Goal: Information Seeking & Learning: Learn about a topic

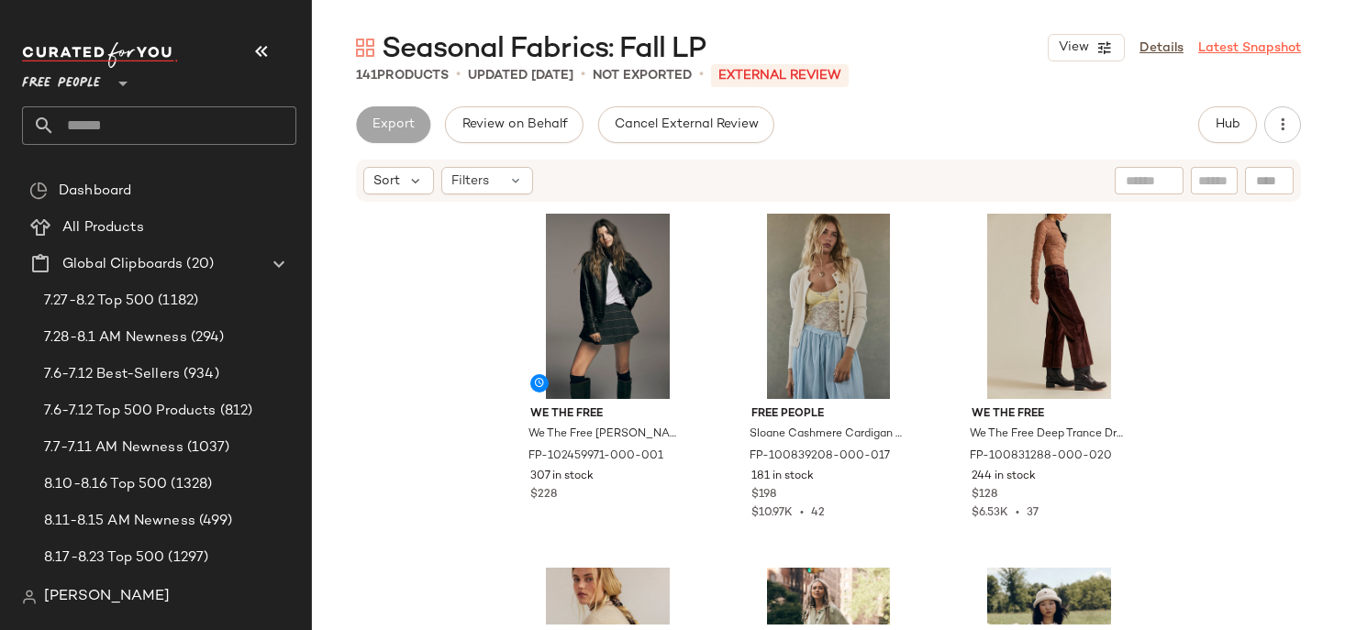
click at [1241, 39] on link "Latest Snapshot" at bounding box center [1249, 48] width 103 height 19
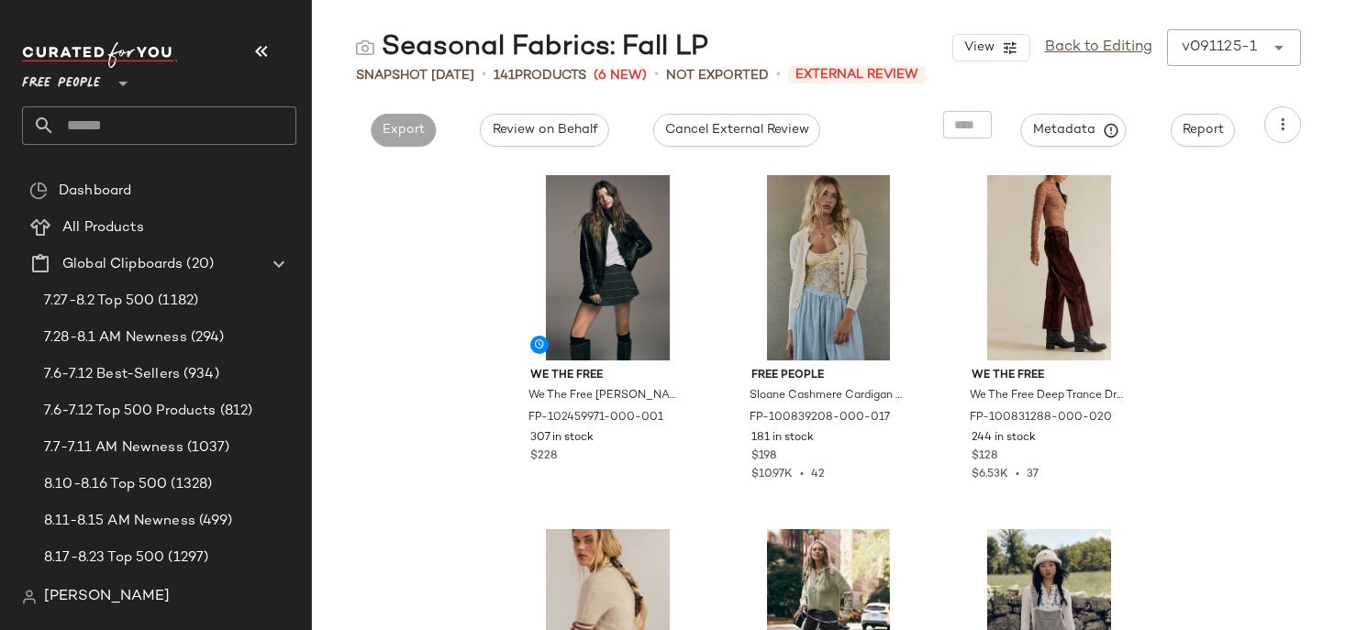
click at [1243, 47] on div "v091125-1 ******" at bounding box center [1215, 47] width 97 height 37
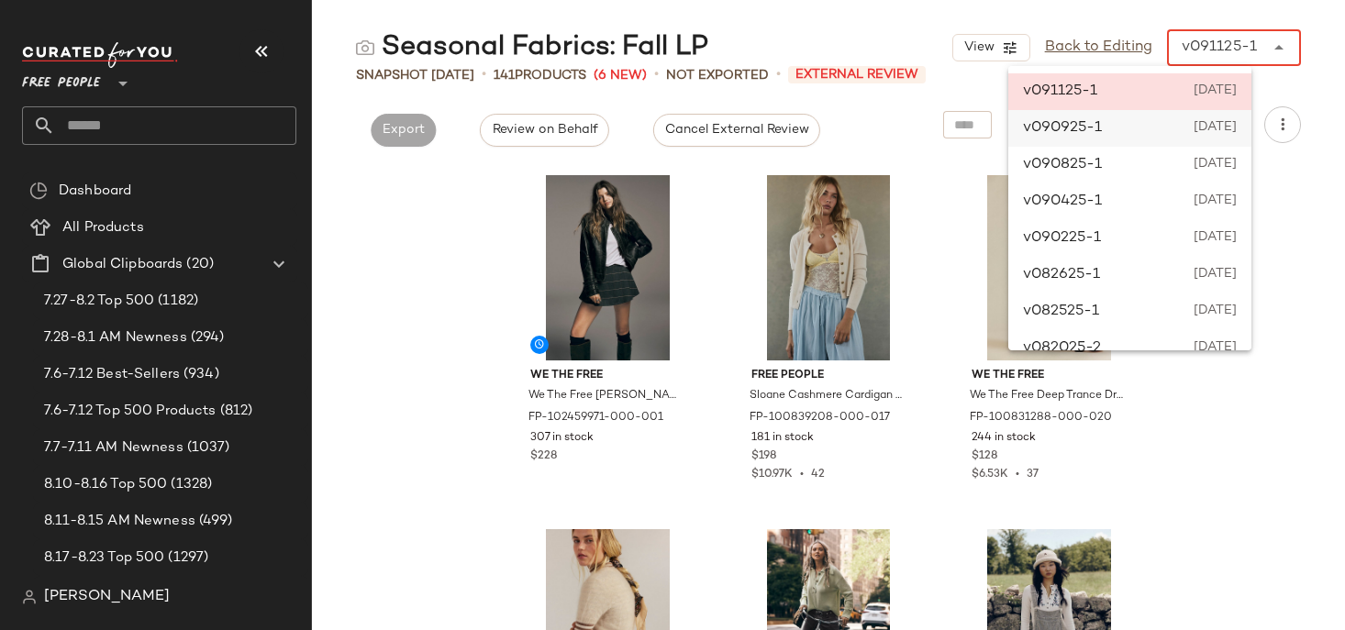
click at [1227, 139] on span "September 9th 2025" at bounding box center [1215, 128] width 43 height 22
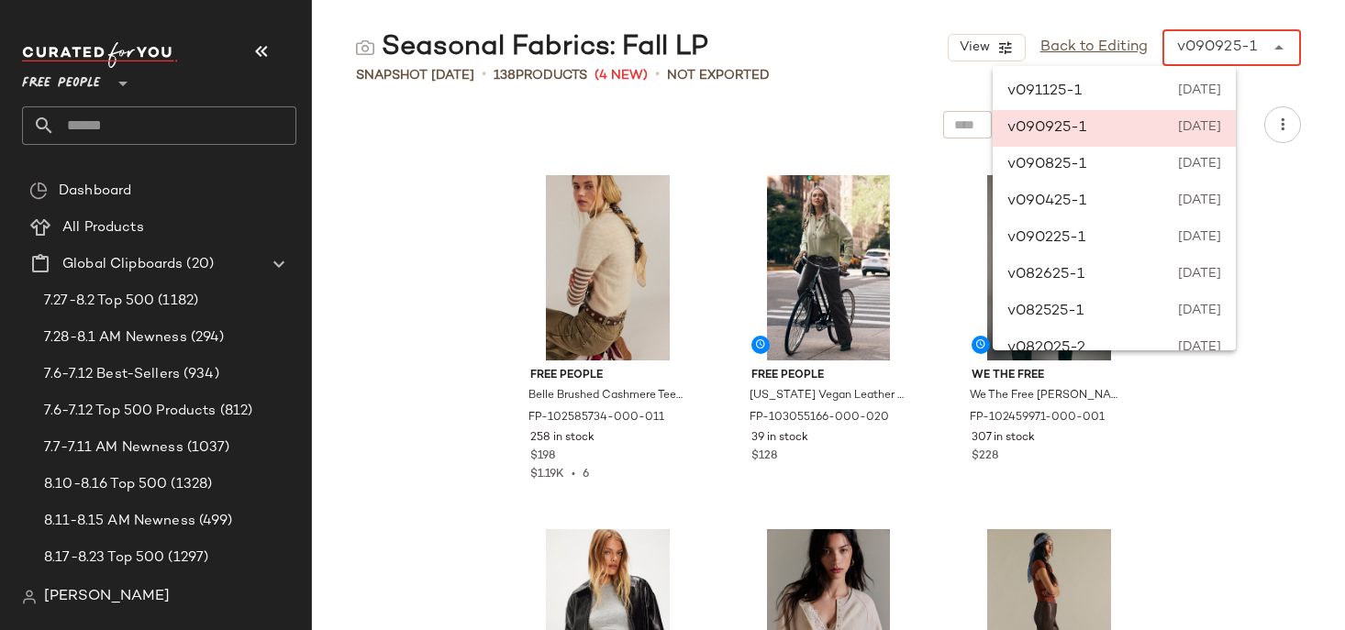
click at [1233, 50] on div "v090925-1" at bounding box center [1217, 48] width 80 height 22
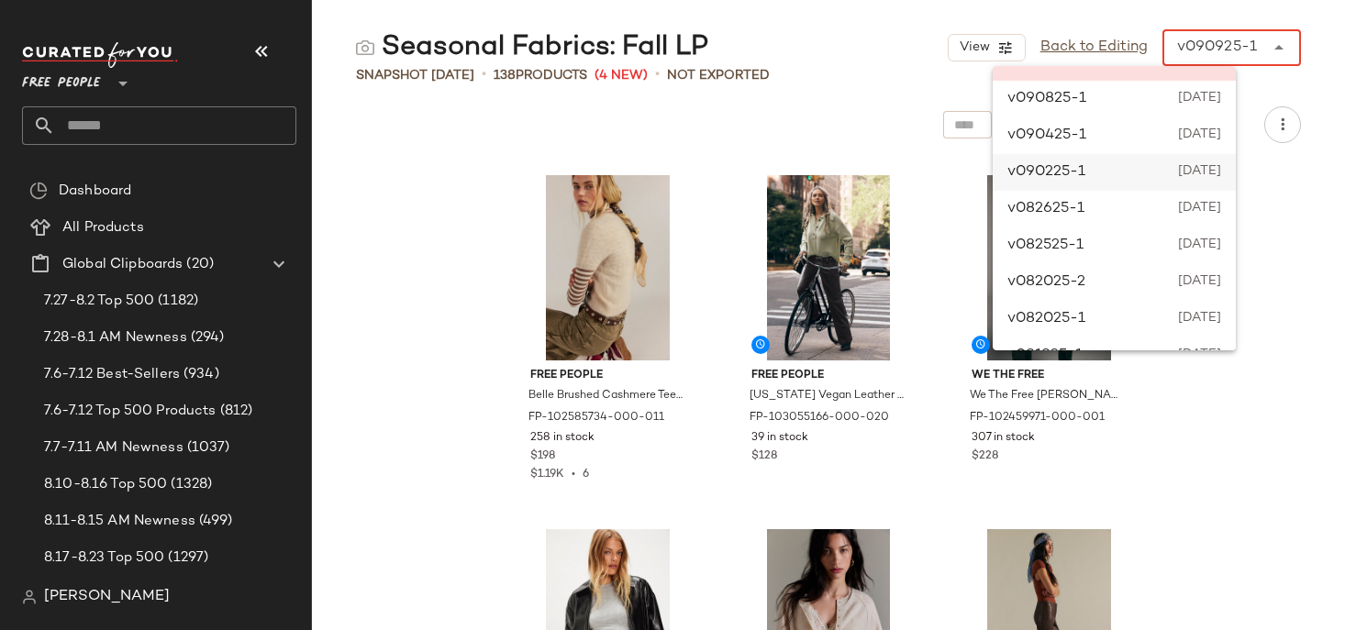
click at [1227, 156] on div "v090225-1 September 2nd 2025" at bounding box center [1114, 172] width 243 height 37
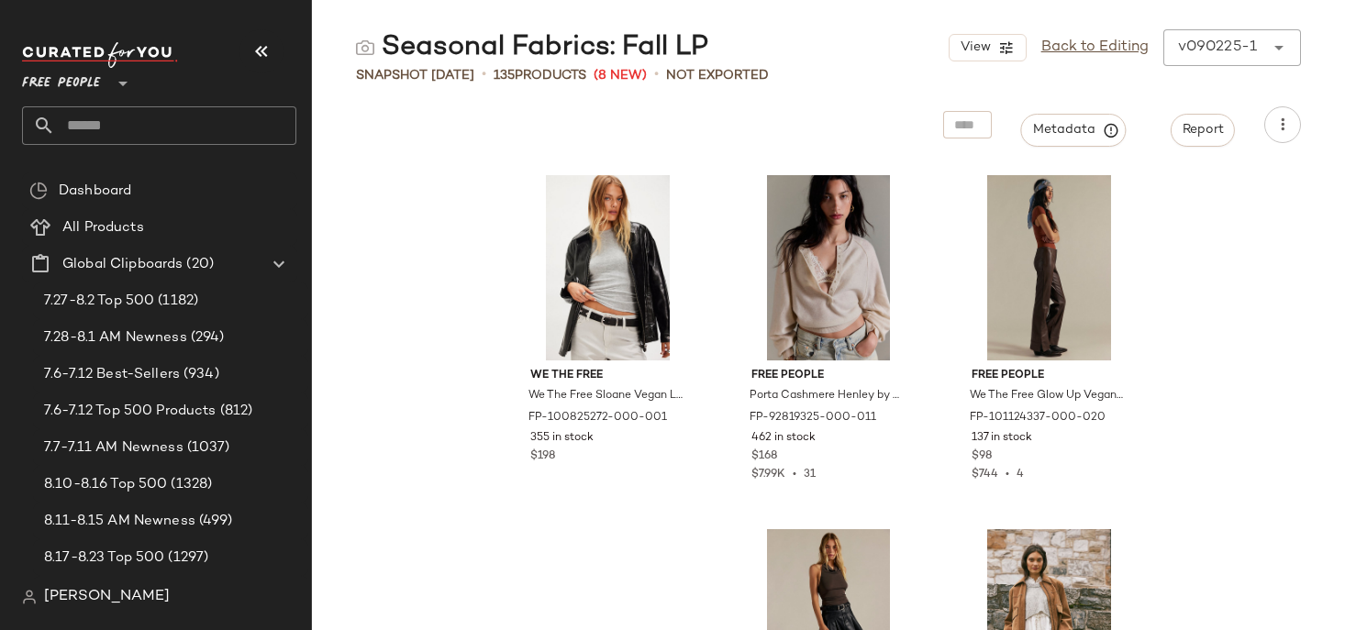
click at [1231, 50] on div "v090225-1" at bounding box center [1217, 48] width 79 height 22
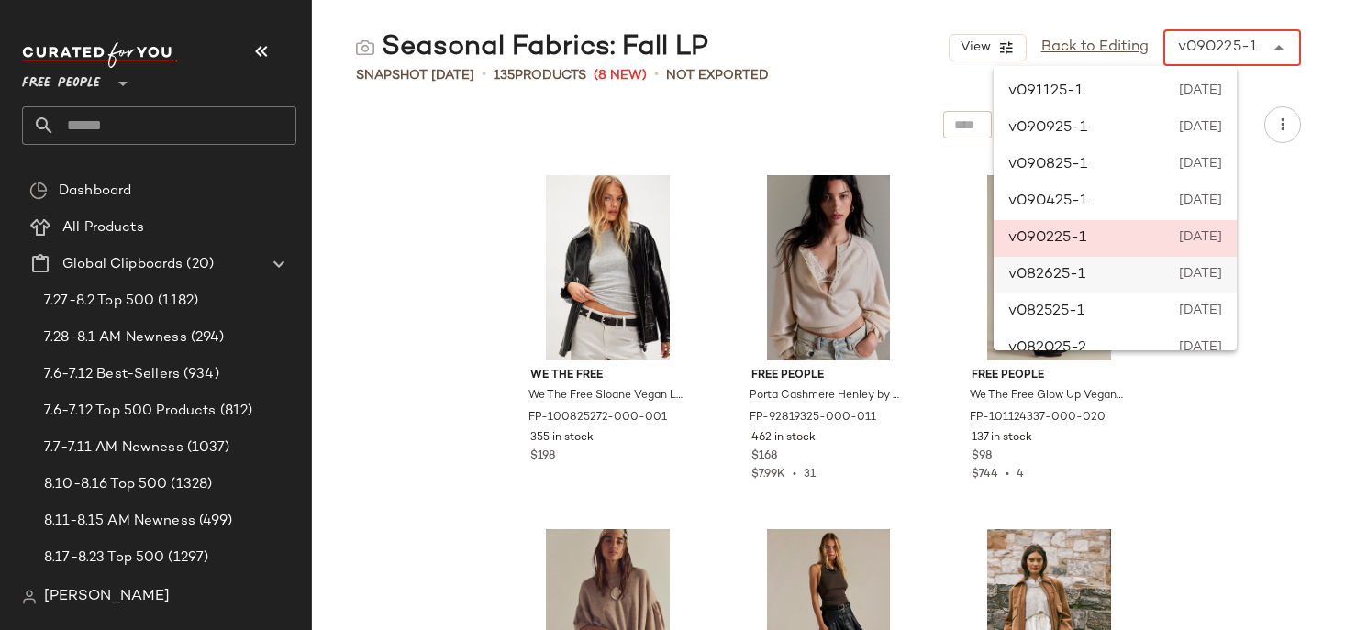
scroll to position [134, 0]
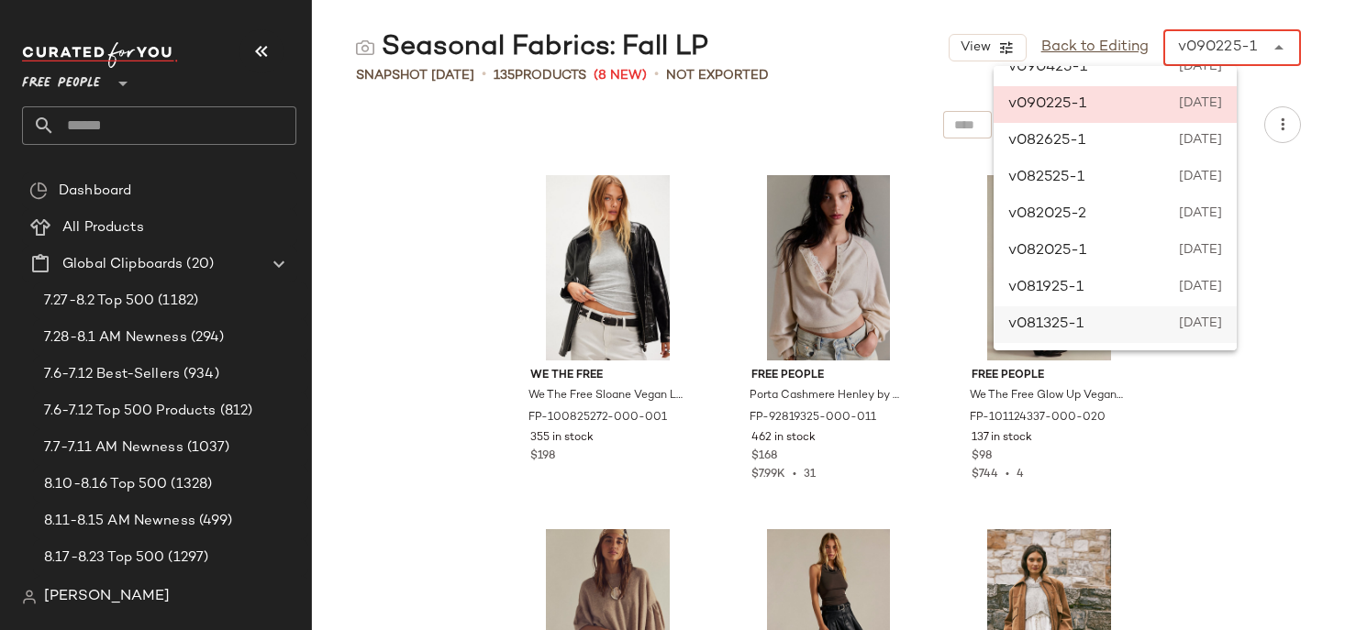
click at [1163, 341] on div "v081325-1 August 13th 2025" at bounding box center [1115, 324] width 243 height 37
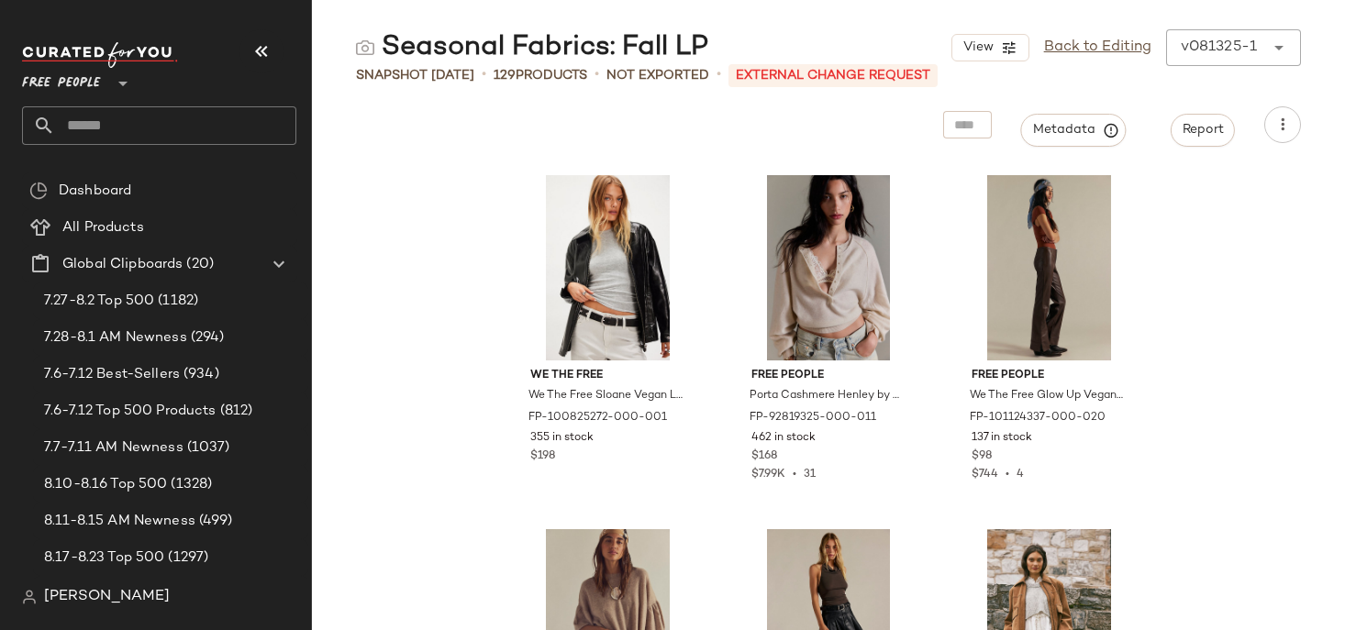
click at [1255, 50] on div "v081325-1" at bounding box center [1219, 48] width 76 height 22
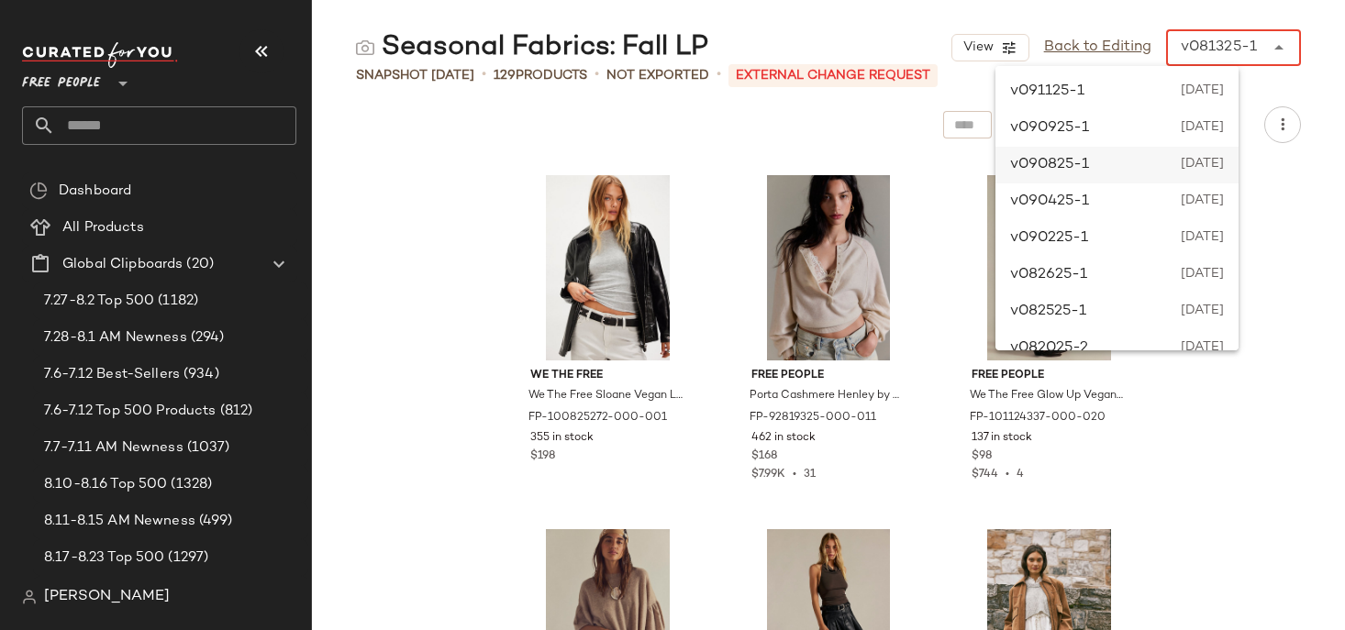
click at [1176, 172] on div "v090825-1 September 8th 2025" at bounding box center [1116, 165] width 243 height 37
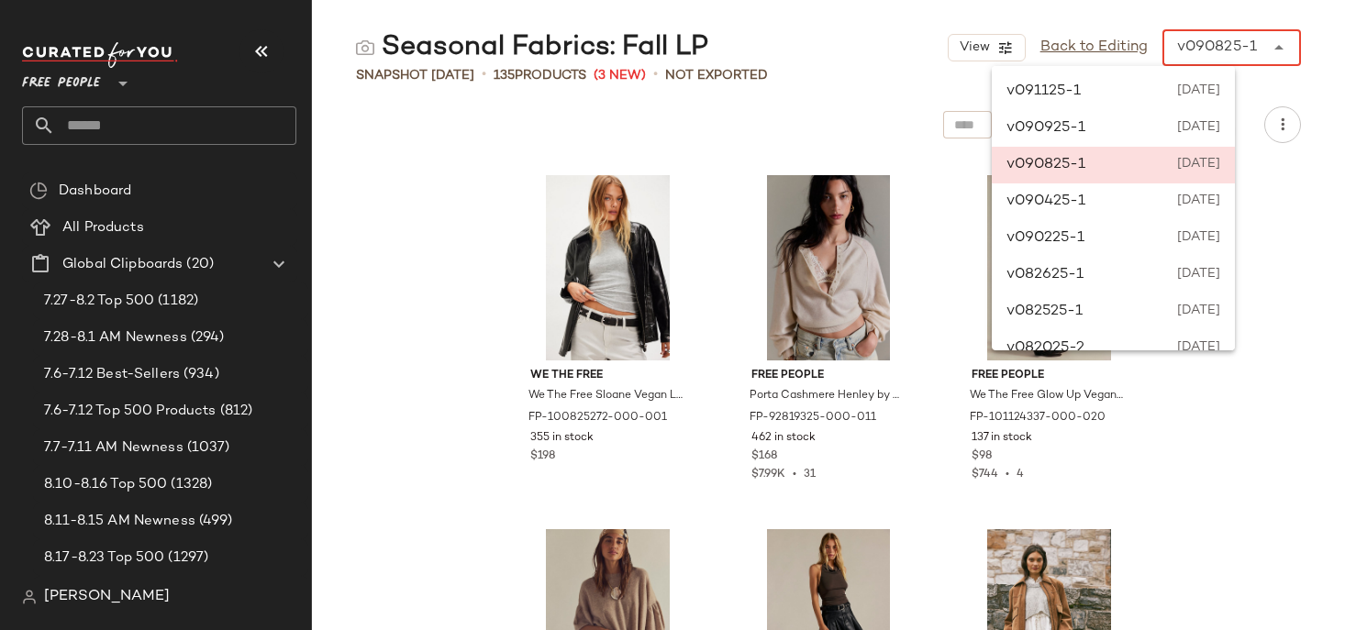
click at [1236, 44] on div "v090825-1" at bounding box center [1217, 48] width 80 height 22
click at [1166, 90] on div "v091125-1 September 11th 2025" at bounding box center [1113, 91] width 243 height 37
type input "******"
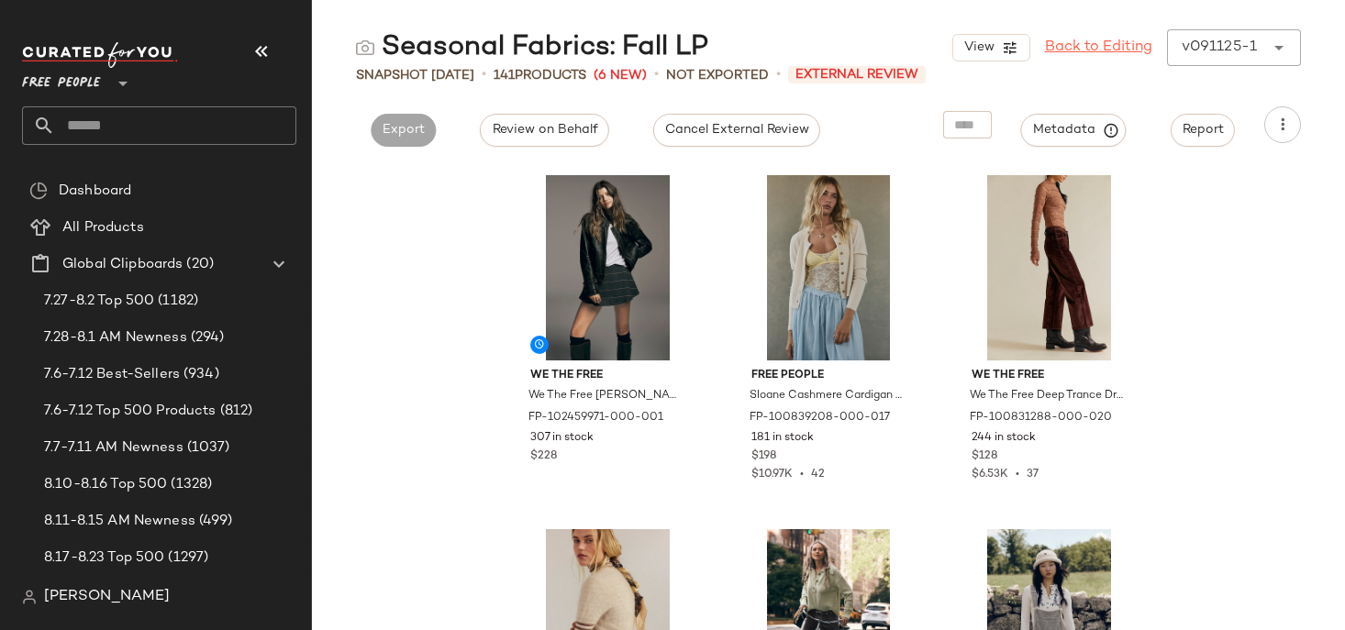
click at [1073, 48] on link "Back to Editing" at bounding box center [1098, 48] width 107 height 22
